Goal: Information Seeking & Learning: Learn about a topic

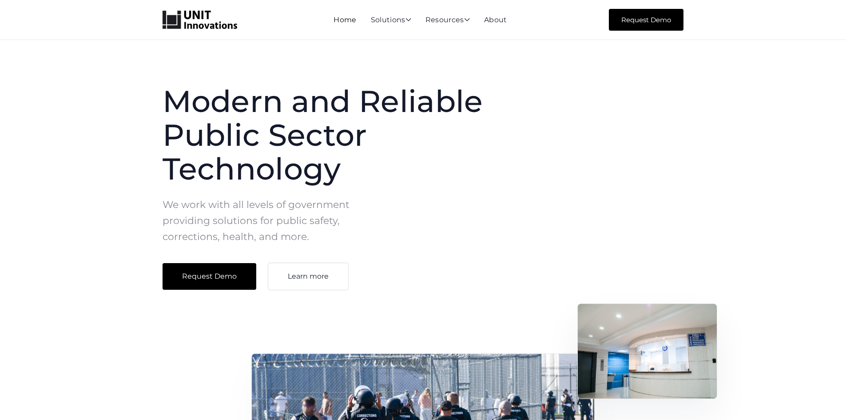
click at [341, 23] on link "Home" at bounding box center [345, 20] width 23 height 8
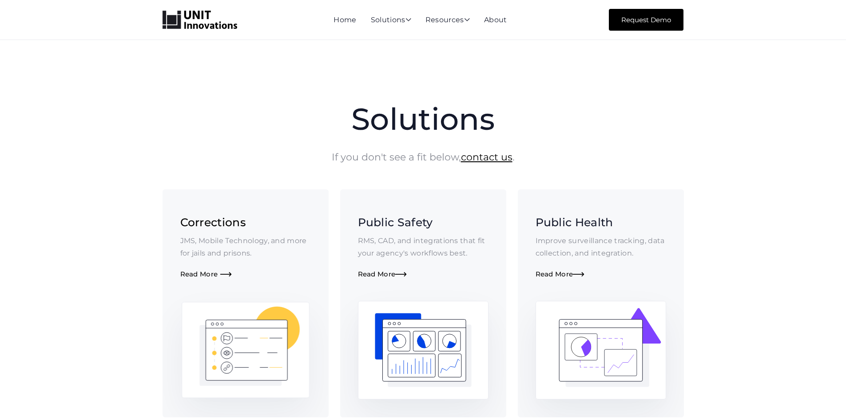
click at [183, 276] on div "Read More " at bounding box center [245, 274] width 131 height 8
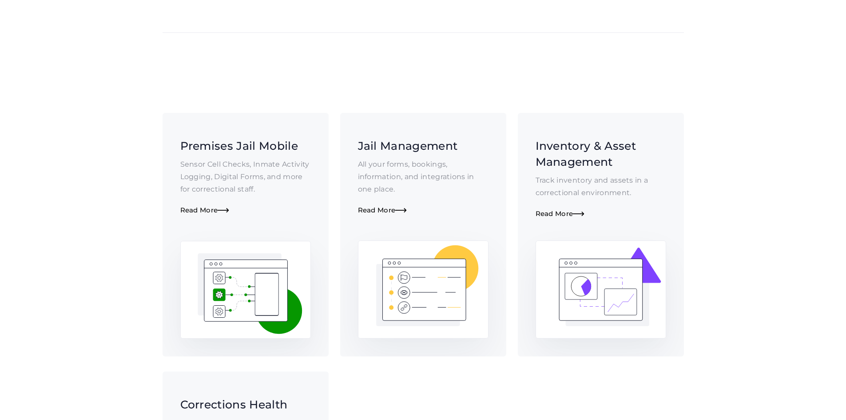
scroll to position [133, 0]
